Goal: Task Accomplishment & Management: Manage account settings

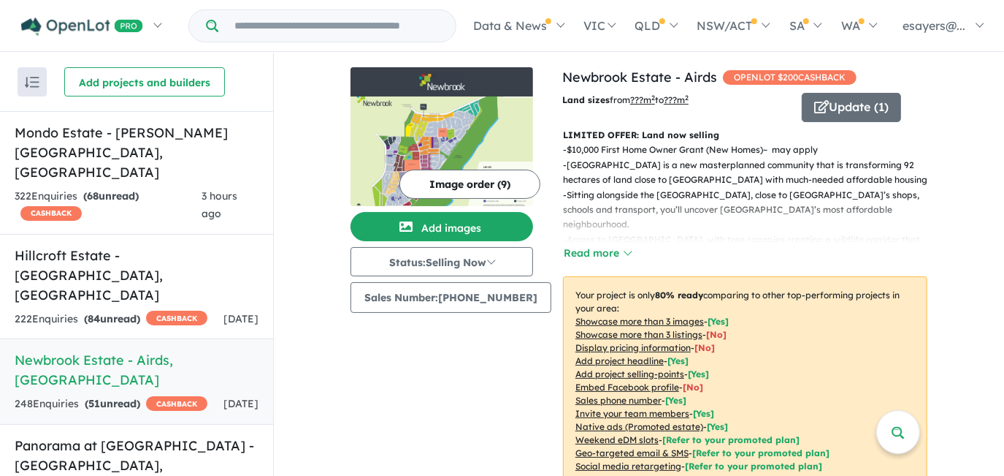
scroll to position [527, 0]
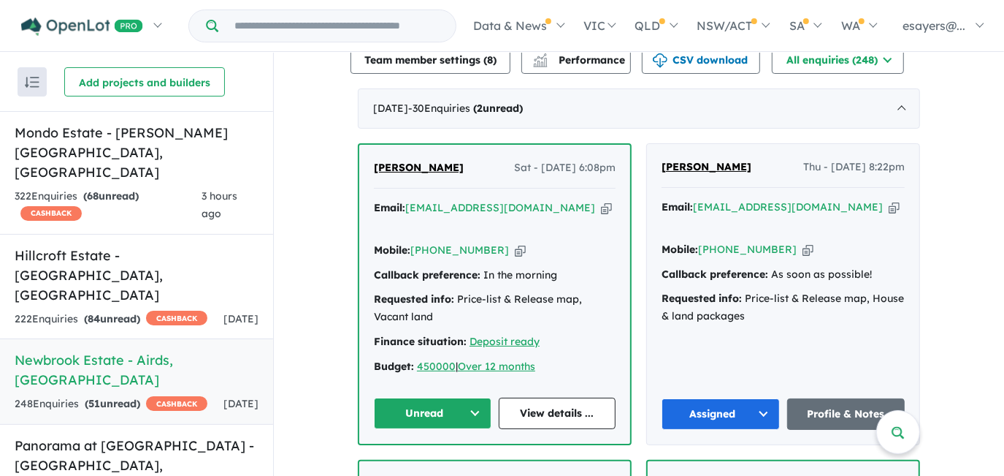
click at [601, 215] on icon "button" at bounding box center [606, 207] width 11 height 15
click at [535, 400] on link "View details ..." at bounding box center [558, 412] width 118 height 31
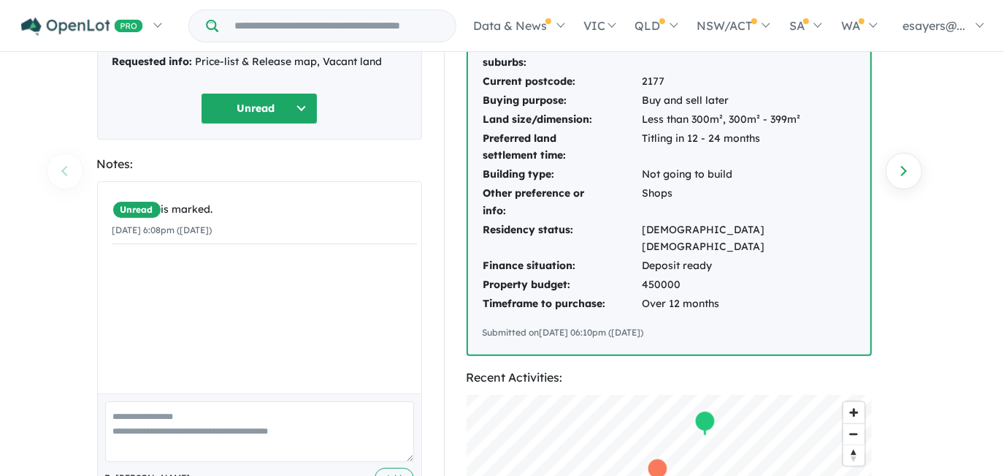
scroll to position [199, 0]
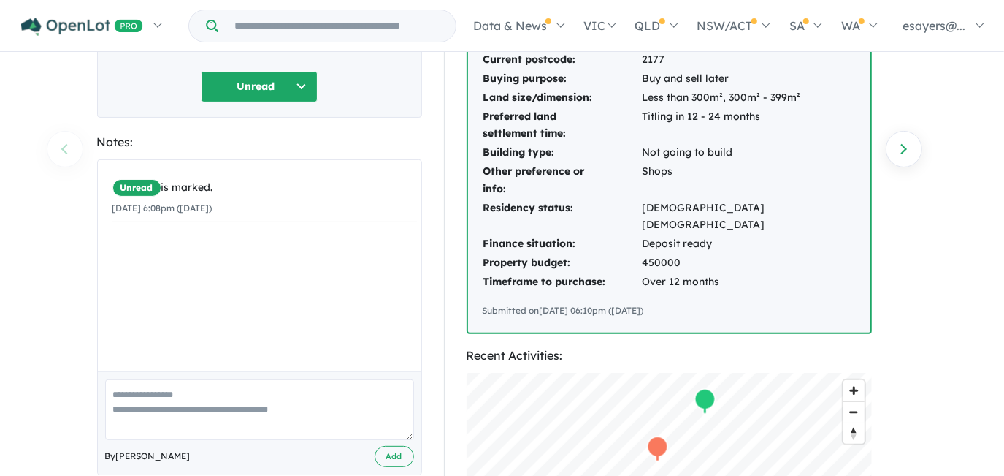
click at [264, 84] on button "Unread" at bounding box center [259, 86] width 117 height 31
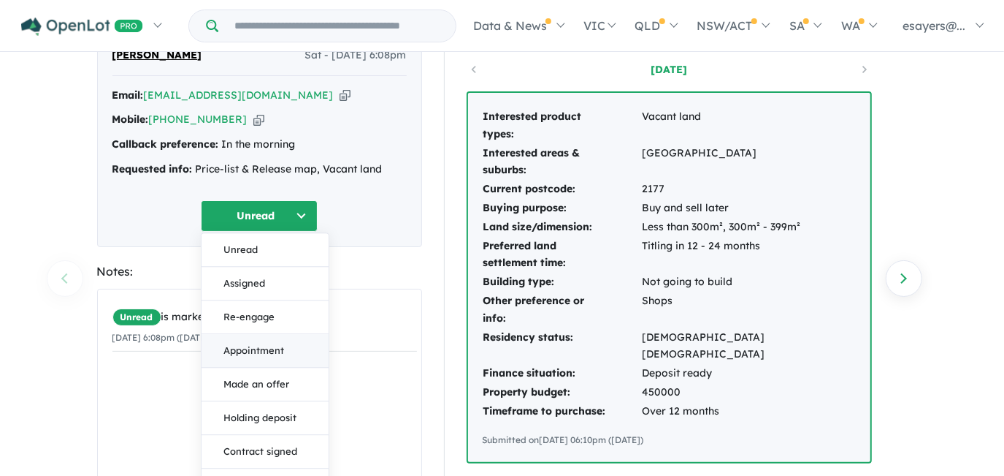
scroll to position [66, 0]
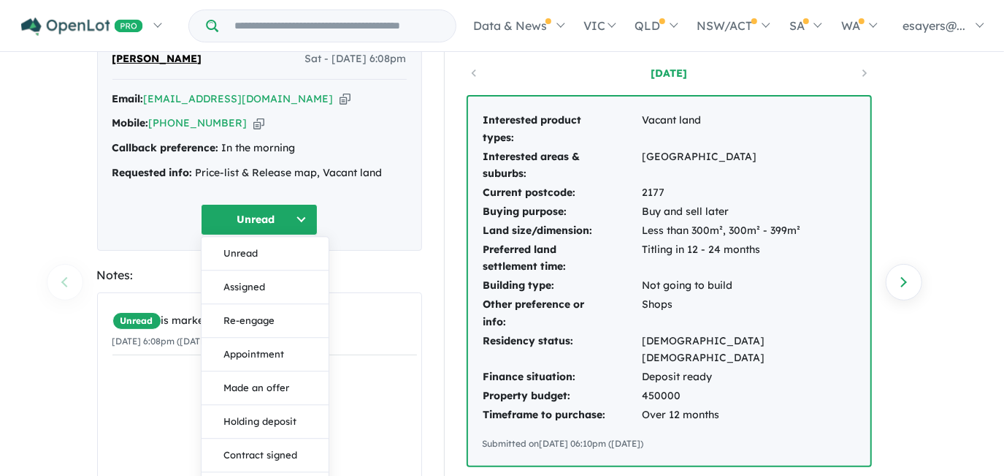
click at [267, 220] on button "Unread" at bounding box center [259, 219] width 117 height 31
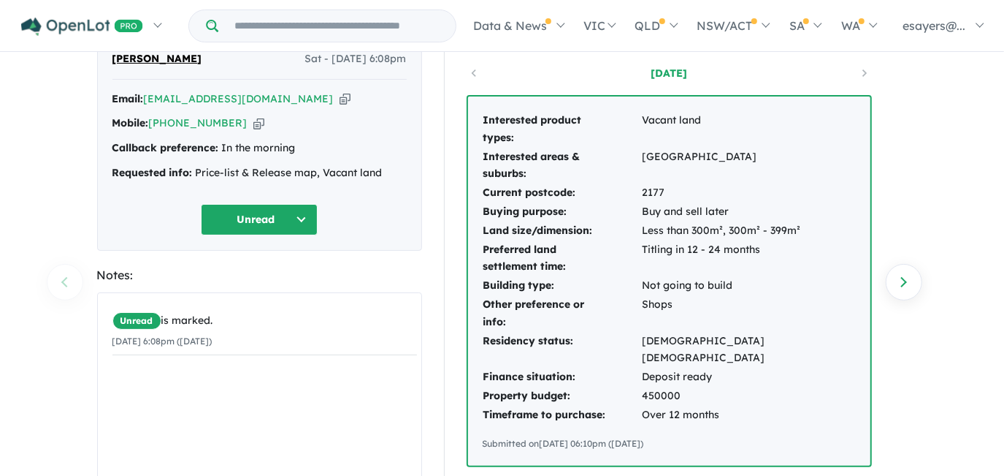
click at [267, 220] on button "Unread" at bounding box center [259, 219] width 117 height 31
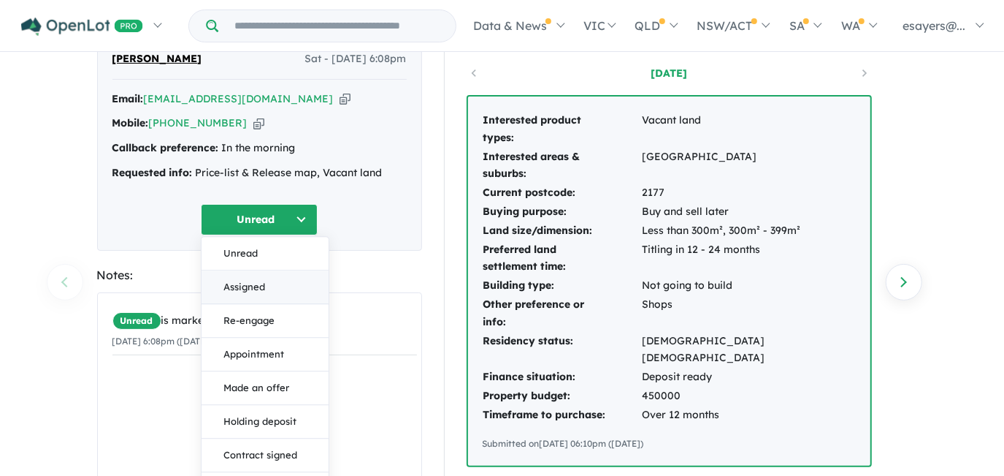
click at [272, 286] on button "Assigned" at bounding box center [265, 287] width 127 height 34
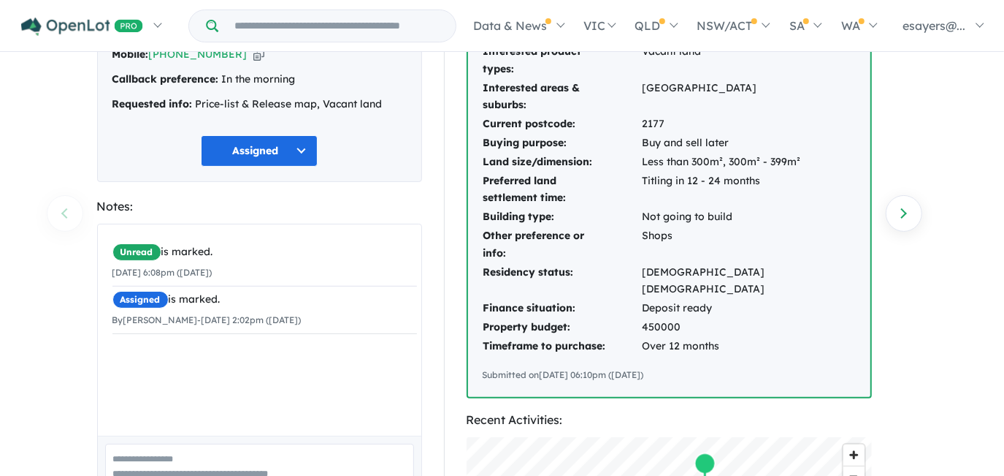
scroll to position [199, 0]
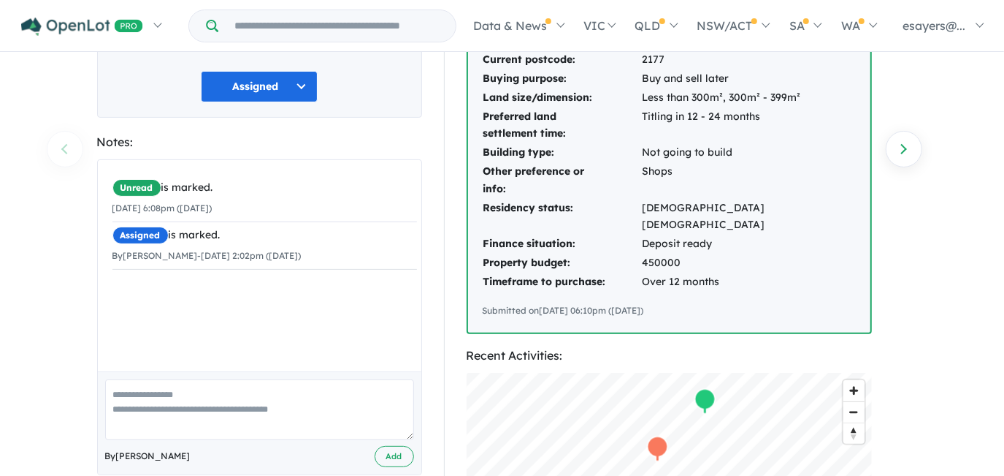
click at [227, 397] on textarea at bounding box center [259, 409] width 309 height 61
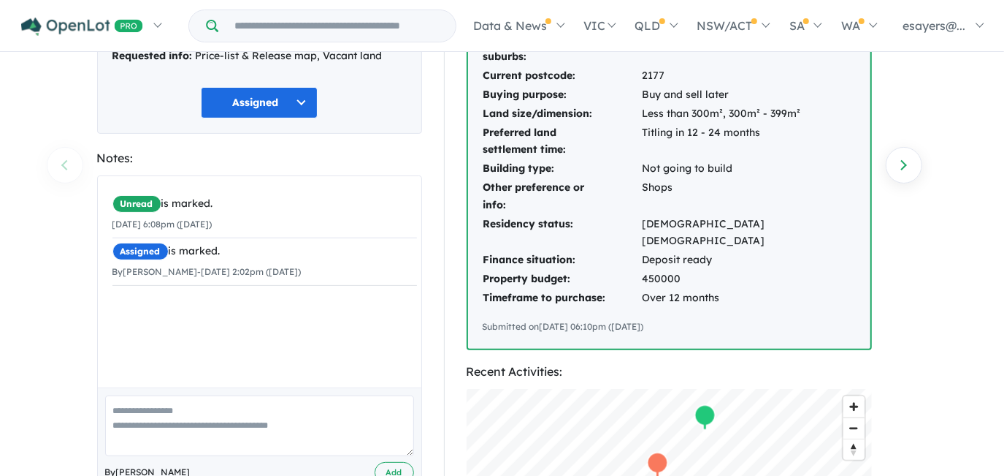
scroll to position [265, 0]
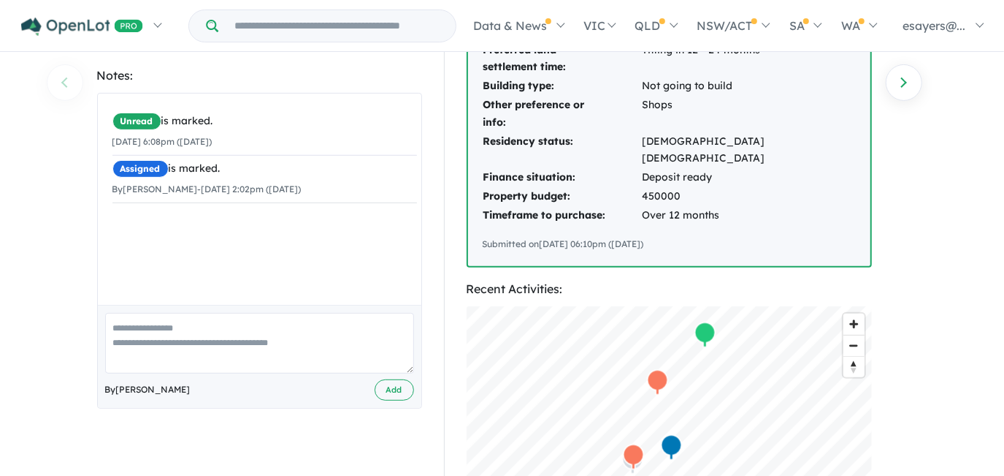
click at [228, 338] on textarea at bounding box center [259, 343] width 309 height 61
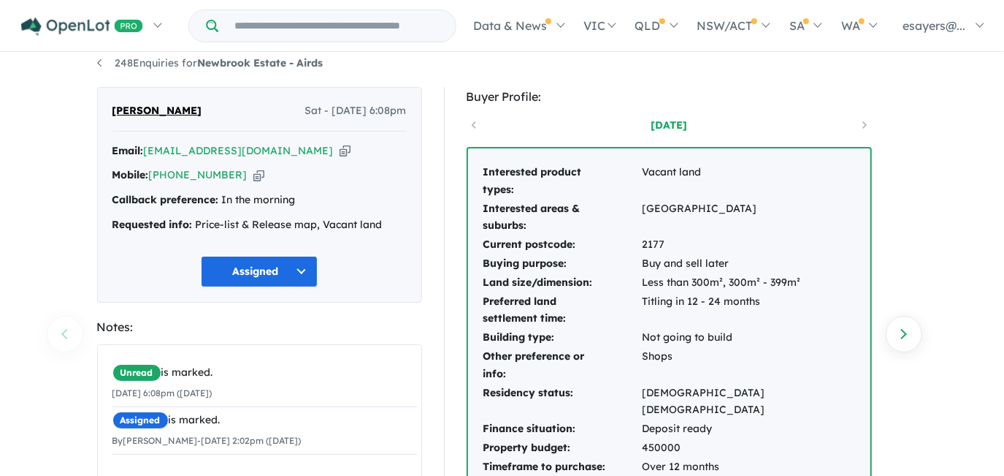
scroll to position [0, 0]
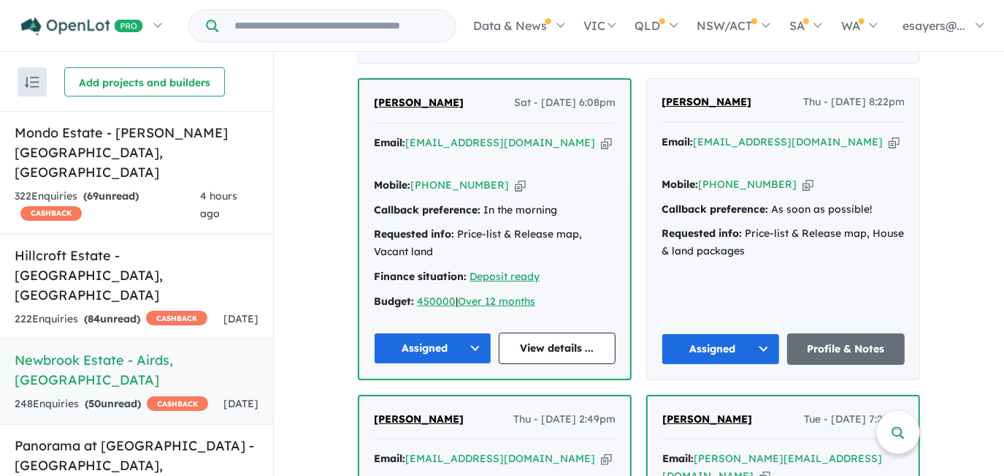
scroll to position [593, 0]
